Goal: Task Accomplishment & Management: Manage account settings

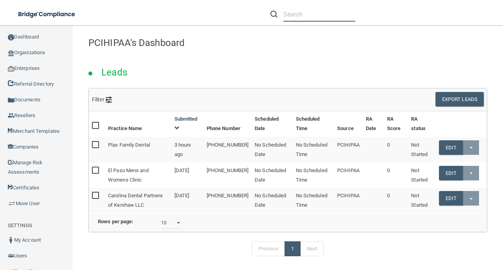
drag, startPoint x: 298, startPoint y: 9, endPoint x: 298, endPoint y: 13, distance: 4.7
click at [298, 10] on input "text" at bounding box center [320, 14] width 72 height 15
click at [298, 13] on input "text" at bounding box center [320, 14] width 72 height 15
paste input "Community Dental of [GEOGRAPHIC_DATA]"
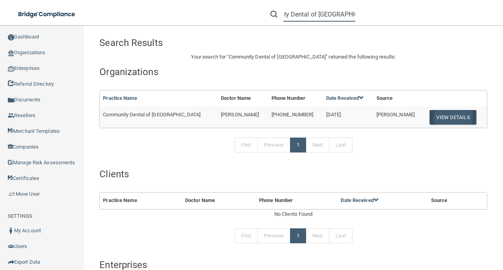
type input "Community Dental of [GEOGRAPHIC_DATA]"
click at [455, 111] on button "View Details" at bounding box center [453, 117] width 46 height 15
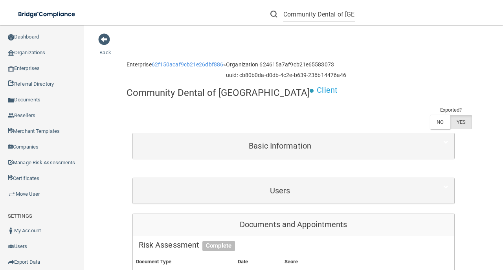
click at [263, 180] on div "Users" at bounding box center [294, 191] width 322 height 26
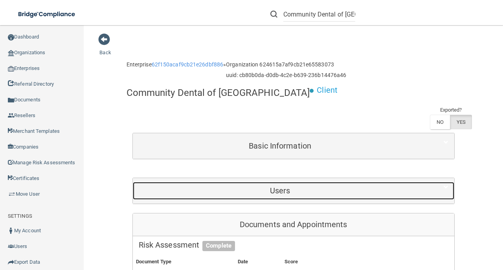
click at [265, 187] on h5 "Users" at bounding box center [280, 190] width 283 height 9
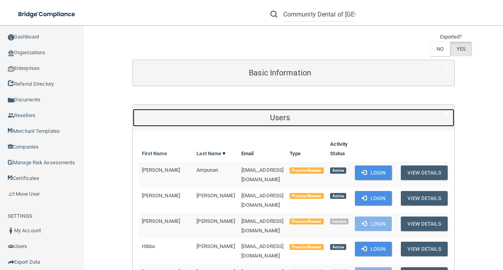
scroll to position [79, 0]
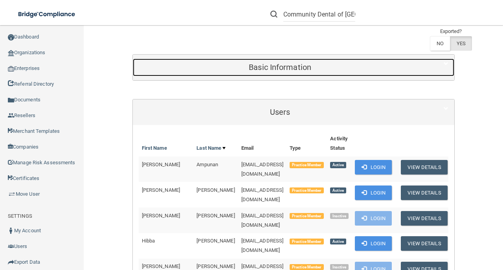
click at [290, 68] on h5 "Basic Information" at bounding box center [280, 67] width 283 height 9
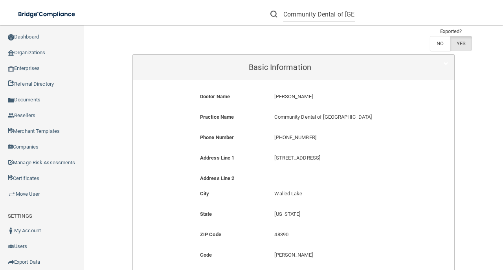
click at [295, 138] on p "[PHONE_NUMBER]" at bounding box center [343, 137] width 137 height 9
copy form "[PHONE_NUMBER]"
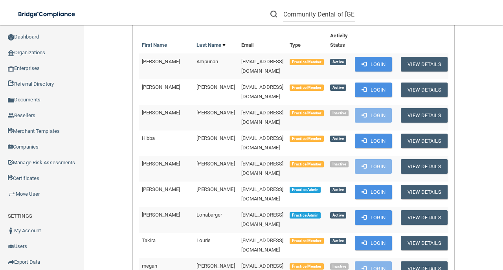
scroll to position [419, 0]
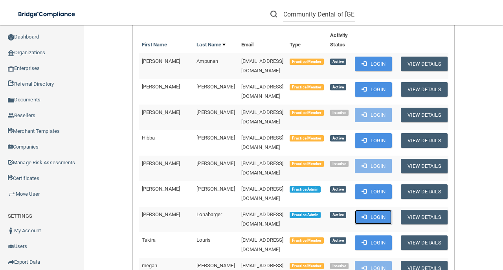
click at [392, 210] on button "Login" at bounding box center [373, 217] width 37 height 15
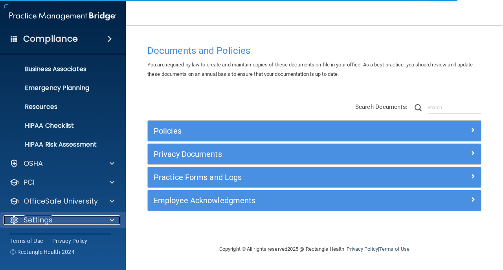
click at [105, 218] on div at bounding box center [111, 220] width 20 height 9
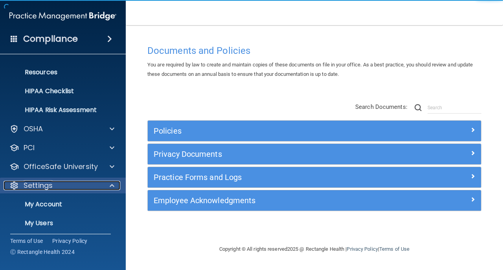
scroll to position [131, 0]
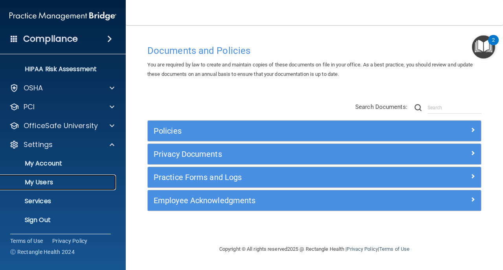
click at [91, 186] on link "My Users" at bounding box center [54, 183] width 124 height 16
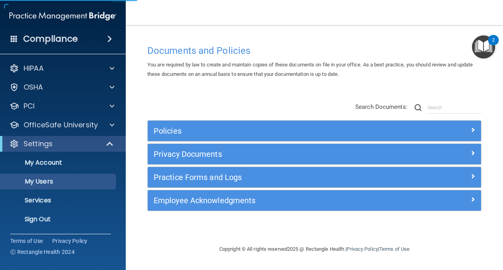
select select "20"
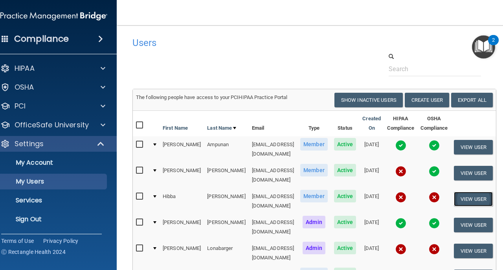
click at [458, 192] on button "View User" at bounding box center [473, 199] width 39 height 15
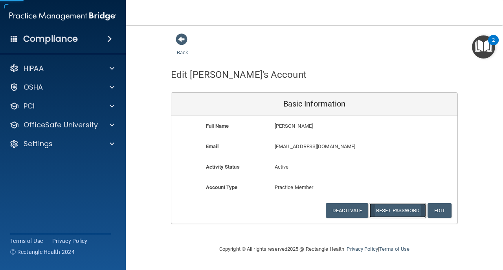
click at [382, 211] on button "Reset Password" at bounding box center [398, 210] width 57 height 15
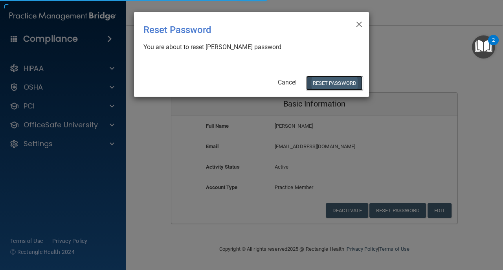
click at [322, 82] on button "Reset Password" at bounding box center [334, 83] width 57 height 15
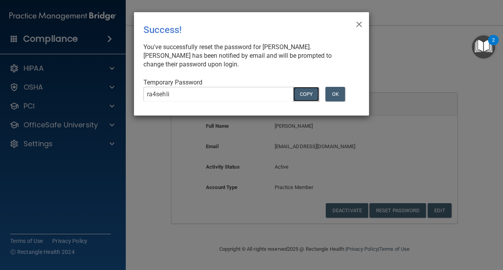
click at [308, 90] on button "COPY" at bounding box center [306, 94] width 26 height 15
click at [308, 90] on button "Copy" at bounding box center [306, 94] width 26 height 15
click at [343, 98] on button "OK" at bounding box center [336, 94] width 20 height 15
